Goal: Find specific page/section

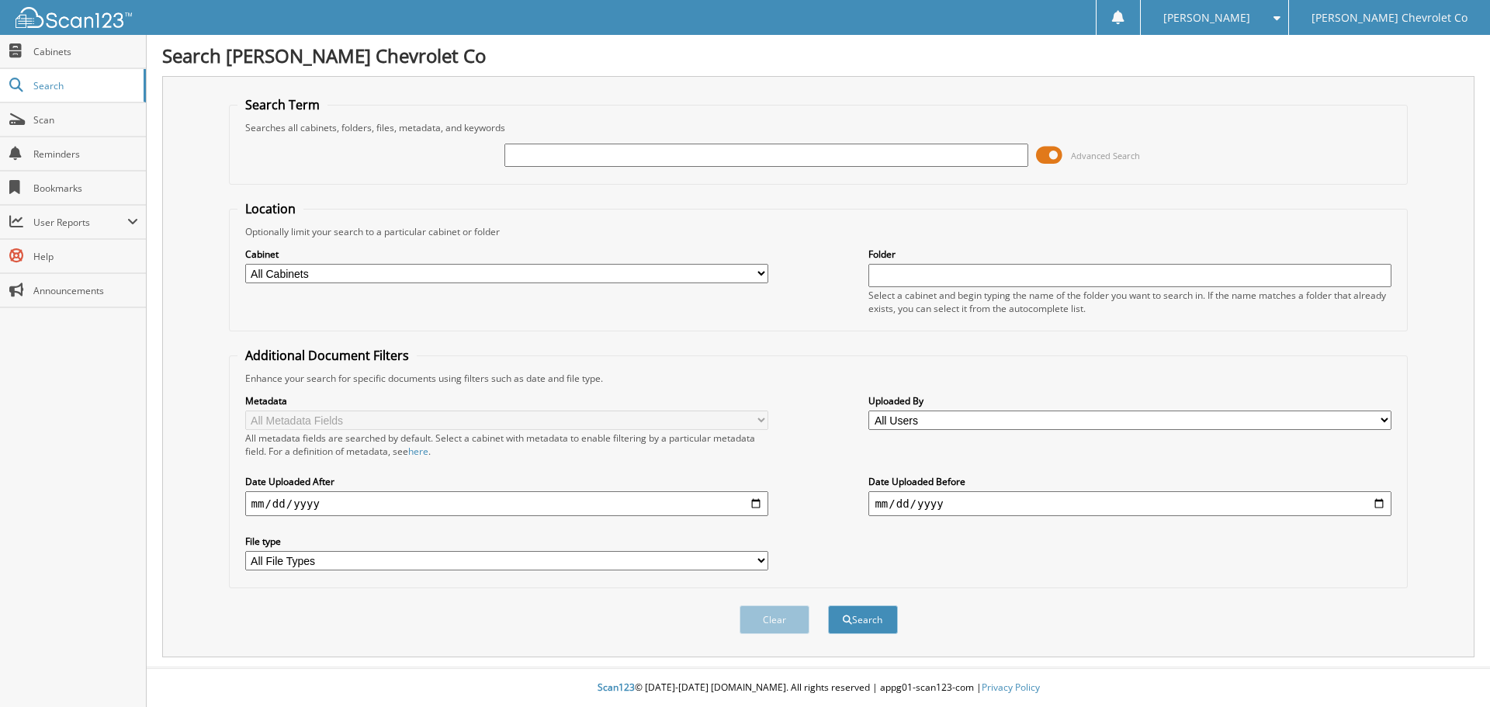
click at [567, 165] on input "text" at bounding box center [765, 155] width 523 height 23
click at [660, 158] on input "text" at bounding box center [765, 155] width 523 height 23
type input "25t129a"
click at [828, 605] on button "Search" at bounding box center [863, 619] width 70 height 29
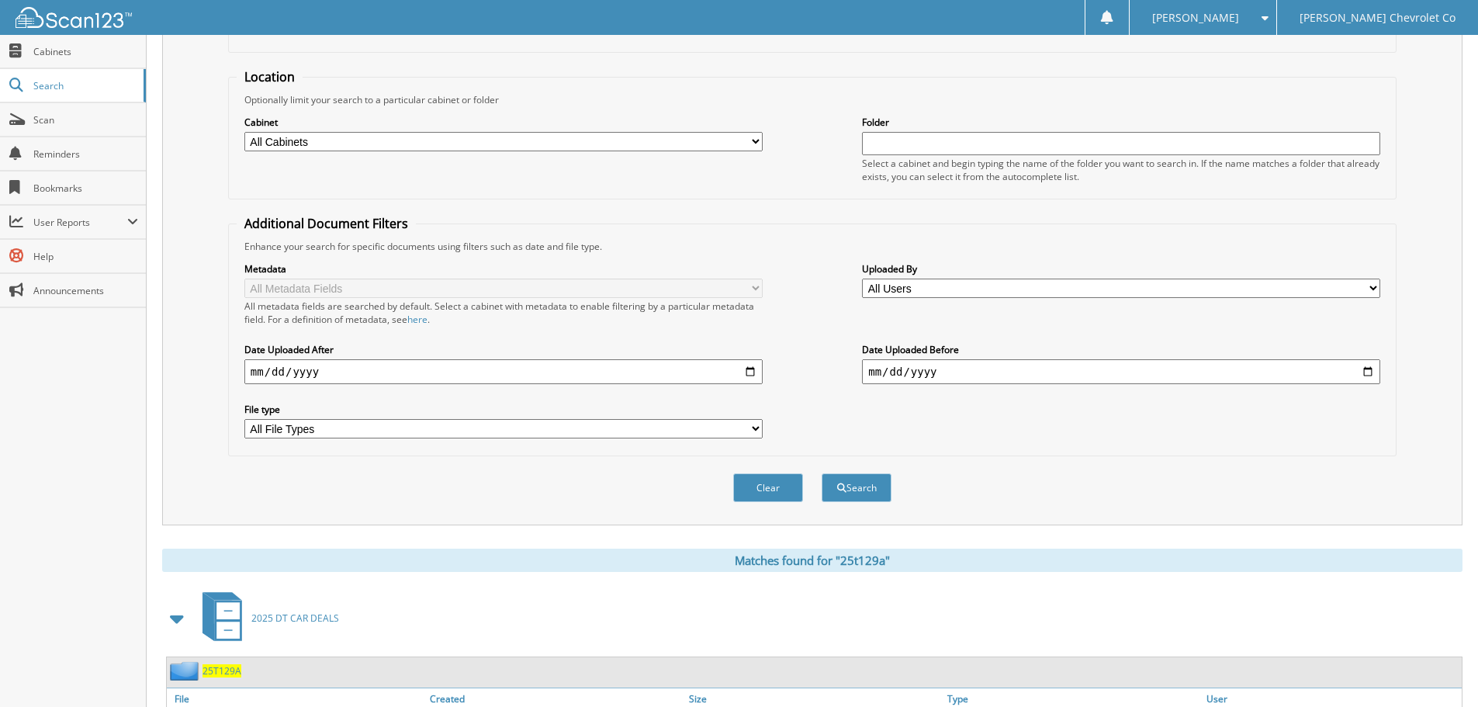
scroll to position [466, 0]
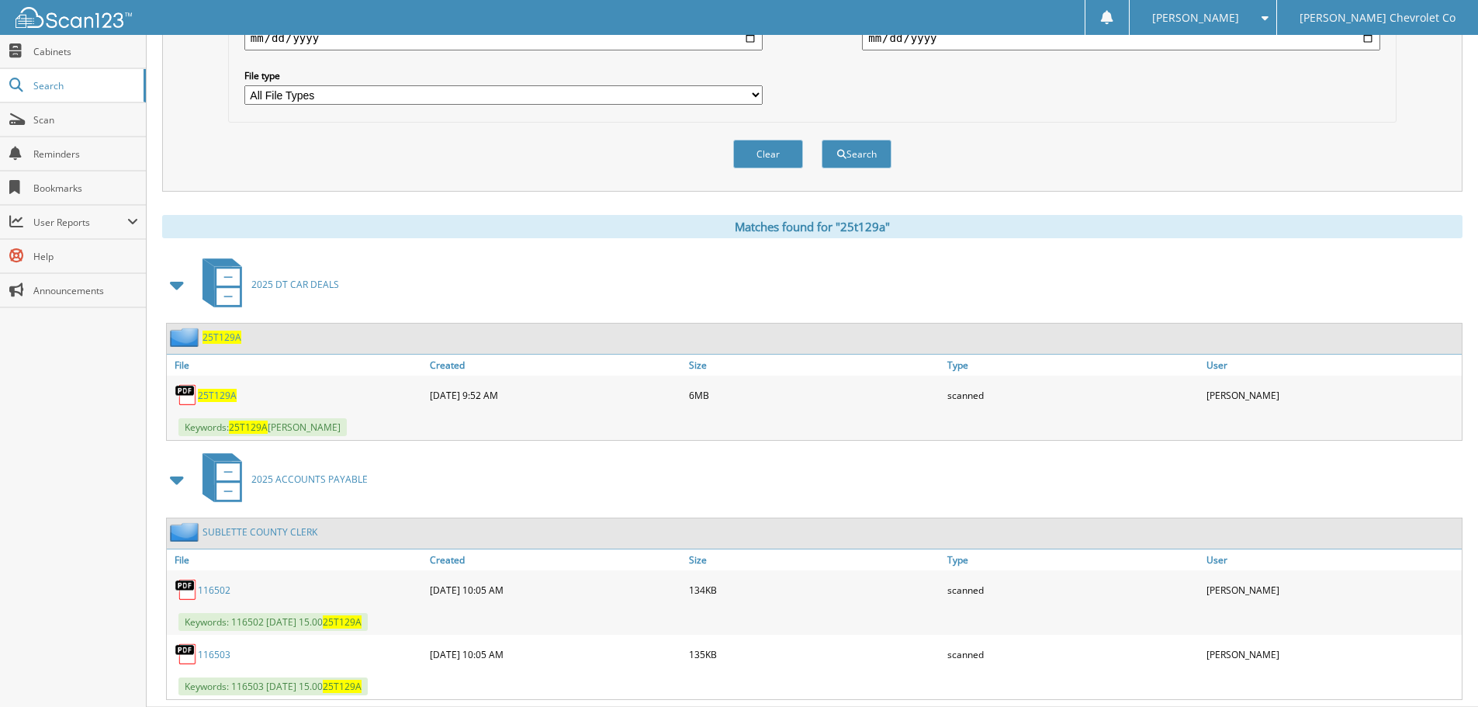
click at [217, 395] on span "25T129A" at bounding box center [217, 395] width 39 height 13
click at [66, 123] on span "Scan" at bounding box center [85, 119] width 105 height 13
